Goal: Task Accomplishment & Management: Use online tool/utility

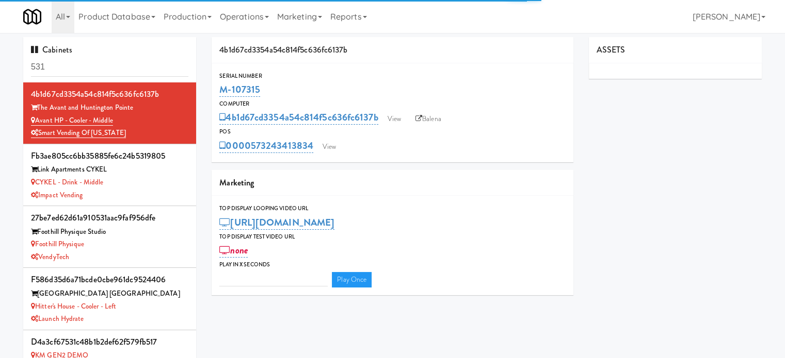
type input "3"
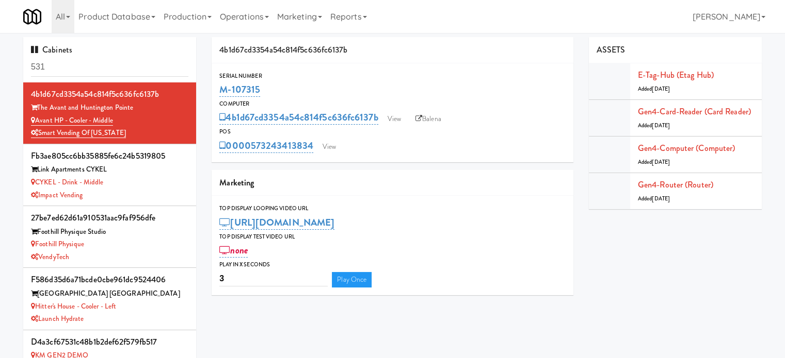
click at [119, 71] on input "531" at bounding box center [109, 67] width 157 height 19
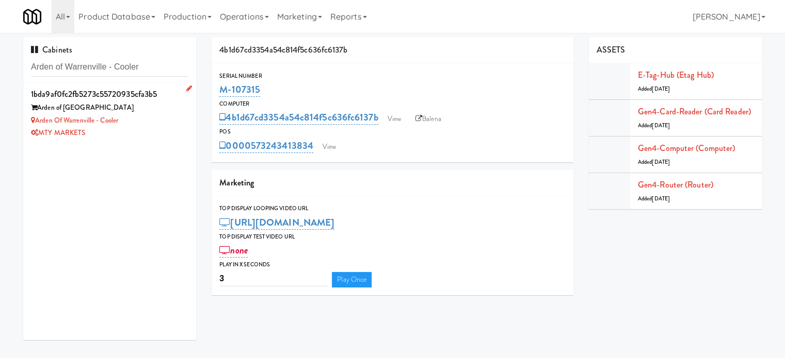
type input "Arden of Warrenville - Cooler"
click at [142, 122] on div "Arden of Warrenville - Cooler" at bounding box center [109, 121] width 157 height 13
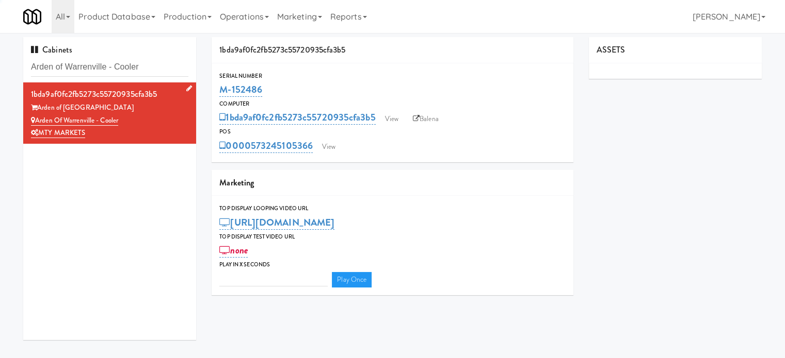
type input "3"
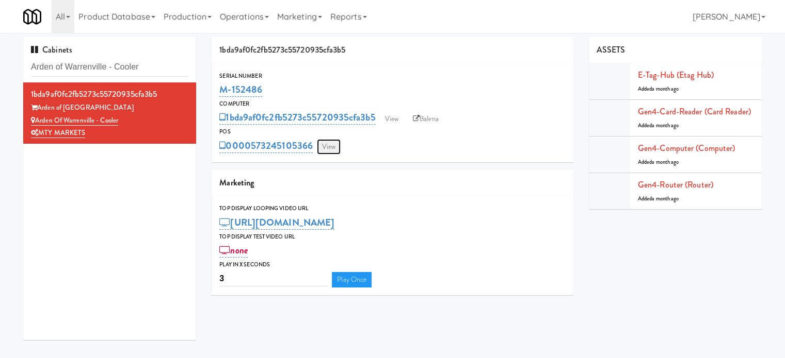
click at [333, 146] on link "View" at bounding box center [329, 146] width 24 height 15
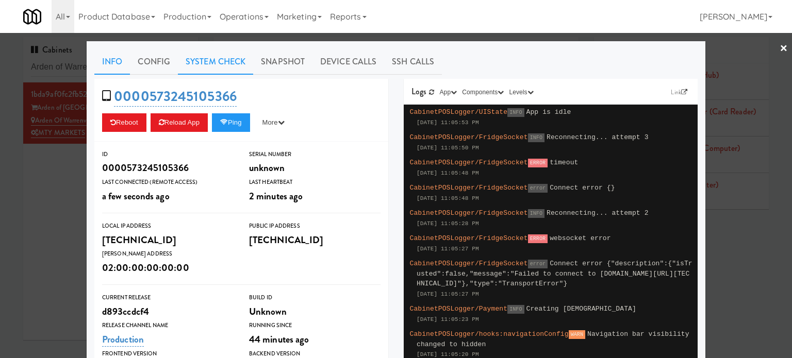
click at [236, 64] on link "System Check" at bounding box center [215, 62] width 75 height 26
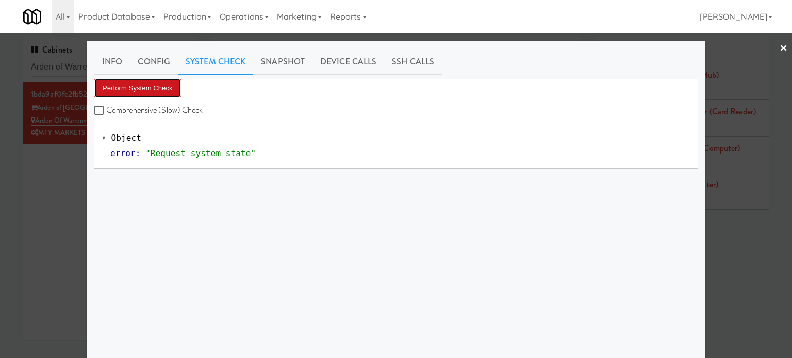
click at [133, 90] on button "Perform System Check" at bounding box center [137, 88] width 87 height 19
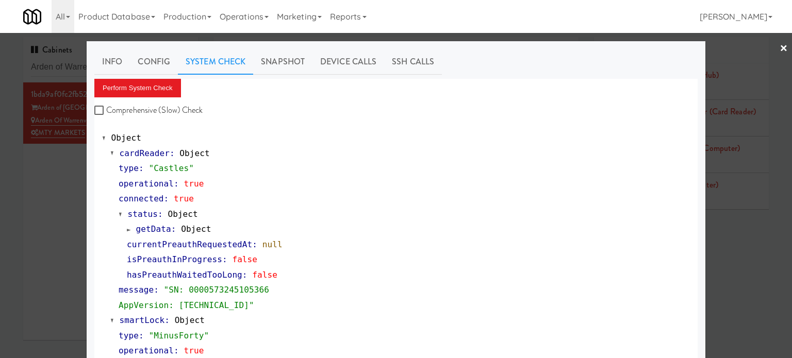
click at [78, 239] on div at bounding box center [396, 179] width 792 height 358
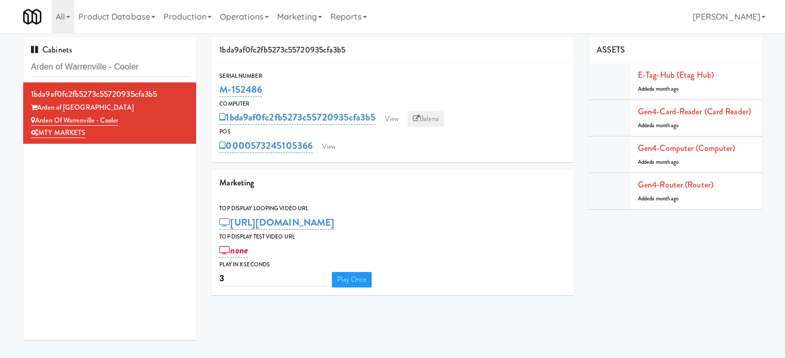
click at [432, 118] on link "Balena" at bounding box center [426, 118] width 36 height 15
click at [161, 63] on input "Arden of Warrenville - Cooler" at bounding box center [109, 67] width 157 height 19
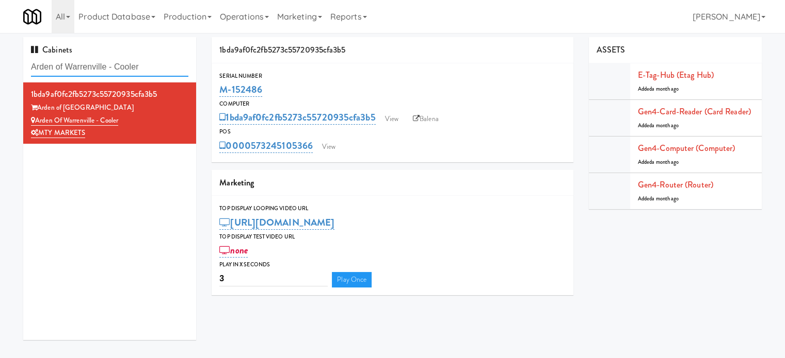
paste input "Avant HP - Cooler - Left"
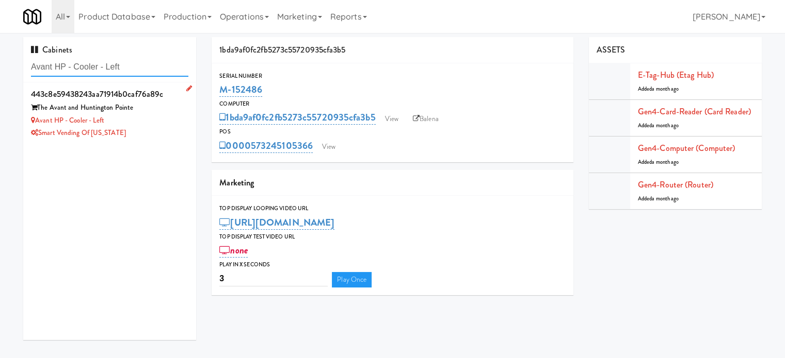
type input "Avant HP - Cooler - Left"
click at [162, 123] on div "Avant HP - Cooler - Left" at bounding box center [109, 121] width 157 height 13
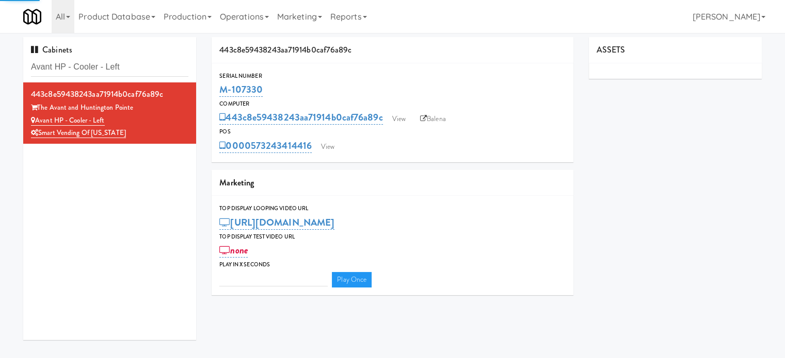
type input "3"
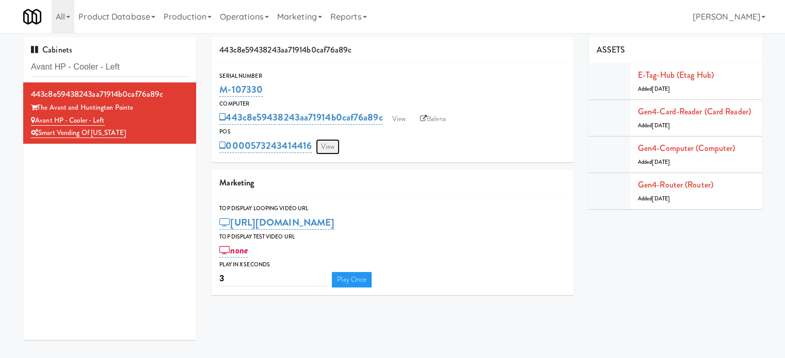
click at [326, 147] on link "View" at bounding box center [328, 146] width 24 height 15
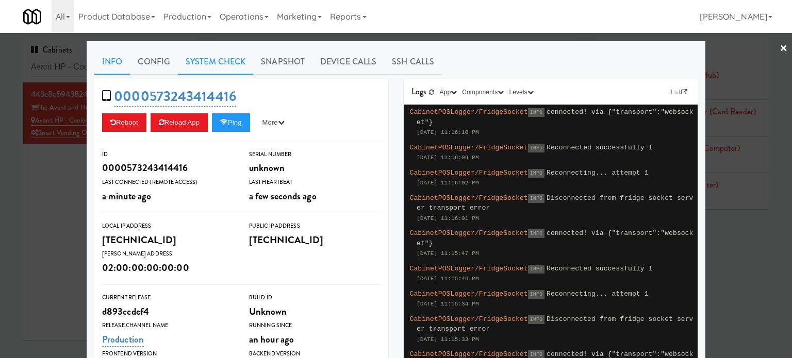
click at [213, 64] on link "System Check" at bounding box center [215, 62] width 75 height 26
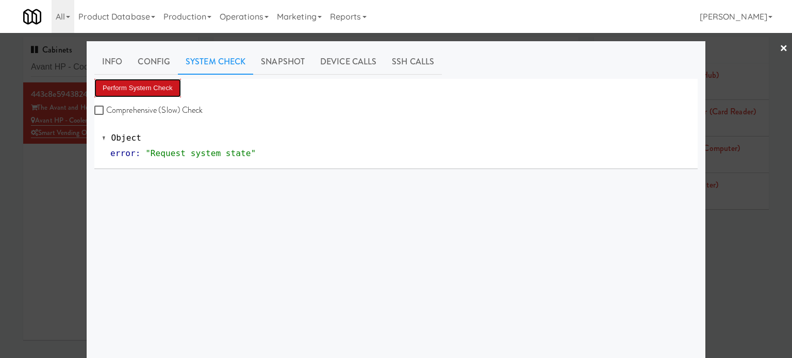
click at [148, 92] on button "Perform System Check" at bounding box center [137, 88] width 87 height 19
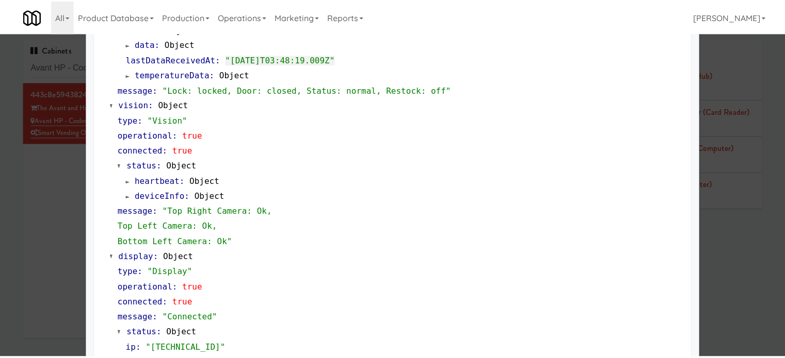
scroll to position [457, 0]
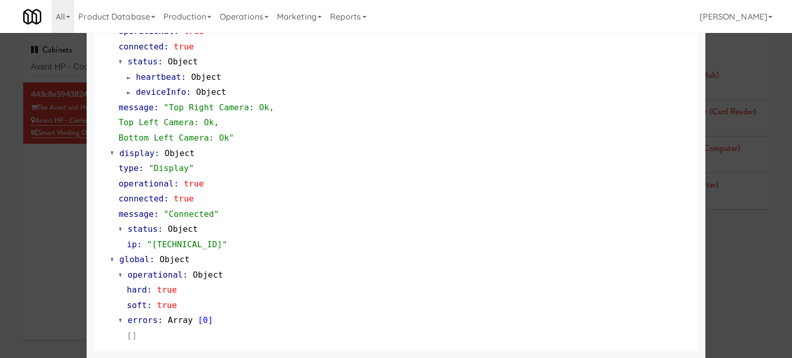
click at [63, 226] on div at bounding box center [396, 179] width 792 height 358
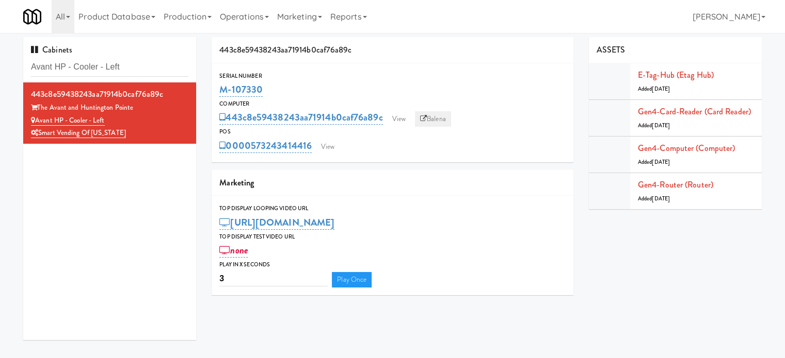
click at [439, 119] on link "Balena" at bounding box center [433, 118] width 36 height 15
click at [128, 68] on input "Avant HP - Cooler - Left" at bounding box center [109, 67] width 157 height 19
click at [132, 64] on input "Avant HP - Cooler - Left" at bounding box center [109, 67] width 157 height 19
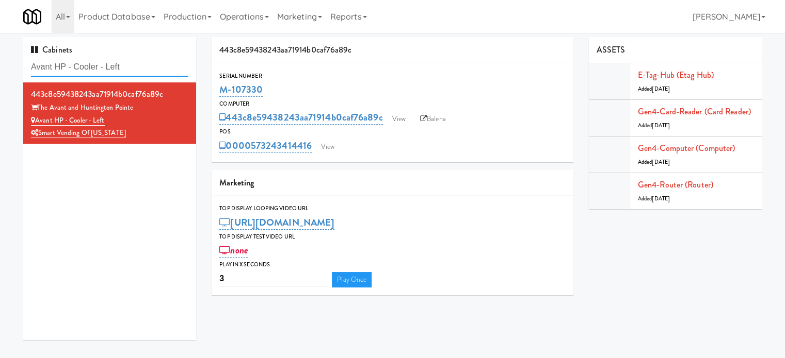
click at [132, 64] on input "Avant HP - Cooler - Left" at bounding box center [109, 67] width 157 height 19
paste input "rden of [GEOGRAPHIC_DATA] - Cooler"
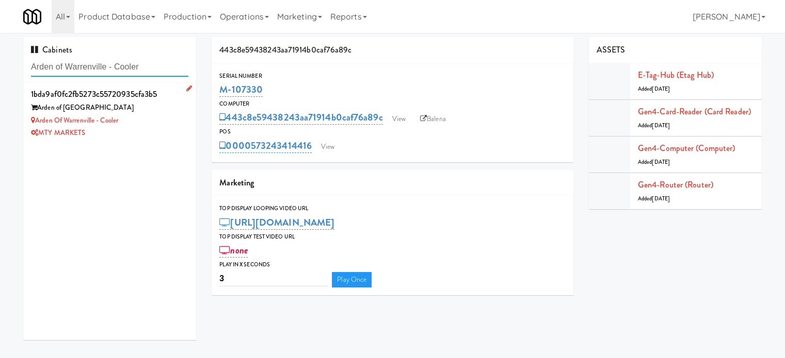
type input "Arden of Warrenville - Cooler"
click at [140, 112] on div "Arden of [GEOGRAPHIC_DATA]" at bounding box center [109, 108] width 157 height 13
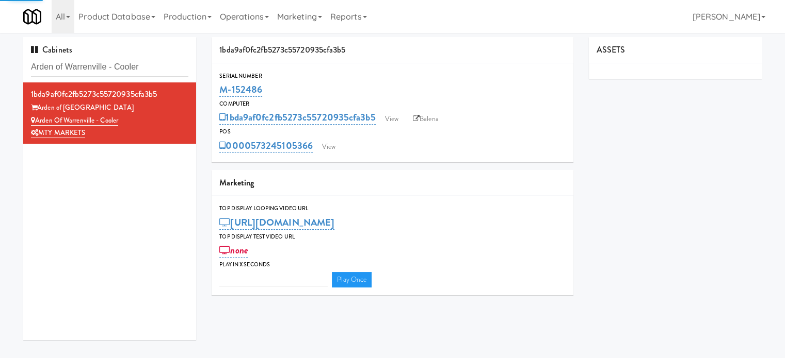
type input "3"
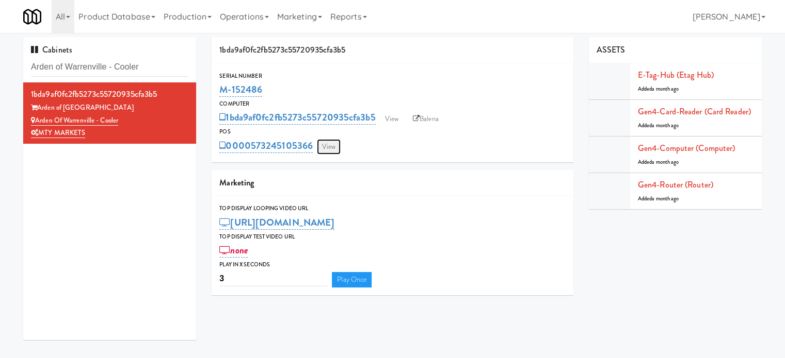
click at [332, 148] on link "View" at bounding box center [329, 146] width 24 height 15
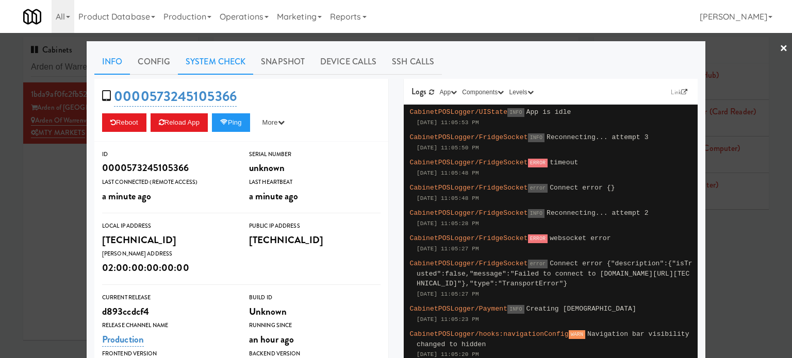
click at [212, 59] on link "System Check" at bounding box center [215, 62] width 75 height 26
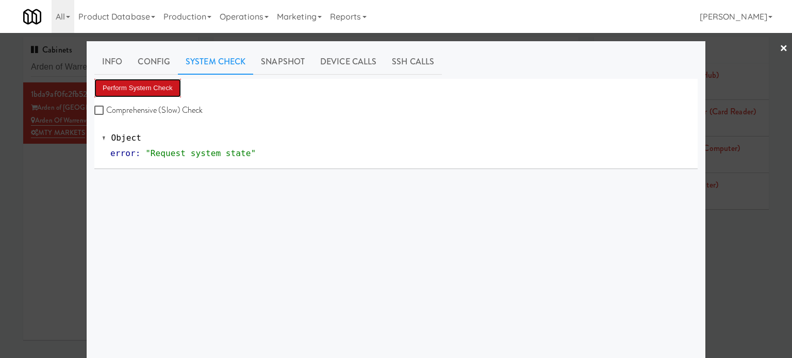
click at [146, 89] on button "Perform System Check" at bounding box center [137, 88] width 87 height 19
click at [41, 202] on div at bounding box center [396, 179] width 792 height 358
